Goal: Navigation & Orientation: Understand site structure

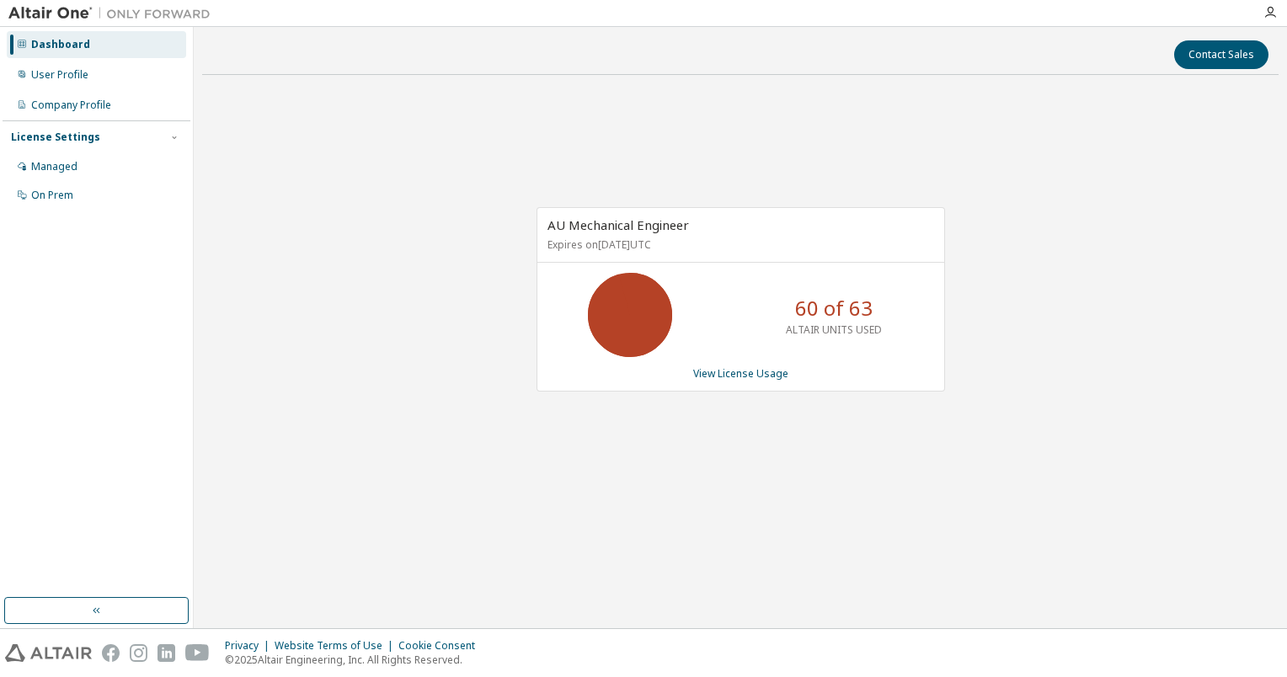
click at [657, 354] on icon at bounding box center [630, 315] width 101 height 84
click at [880, 324] on p "ALTAIR UNITS USED" at bounding box center [834, 330] width 96 height 14
